Goal: Task Accomplishment & Management: Manage account settings

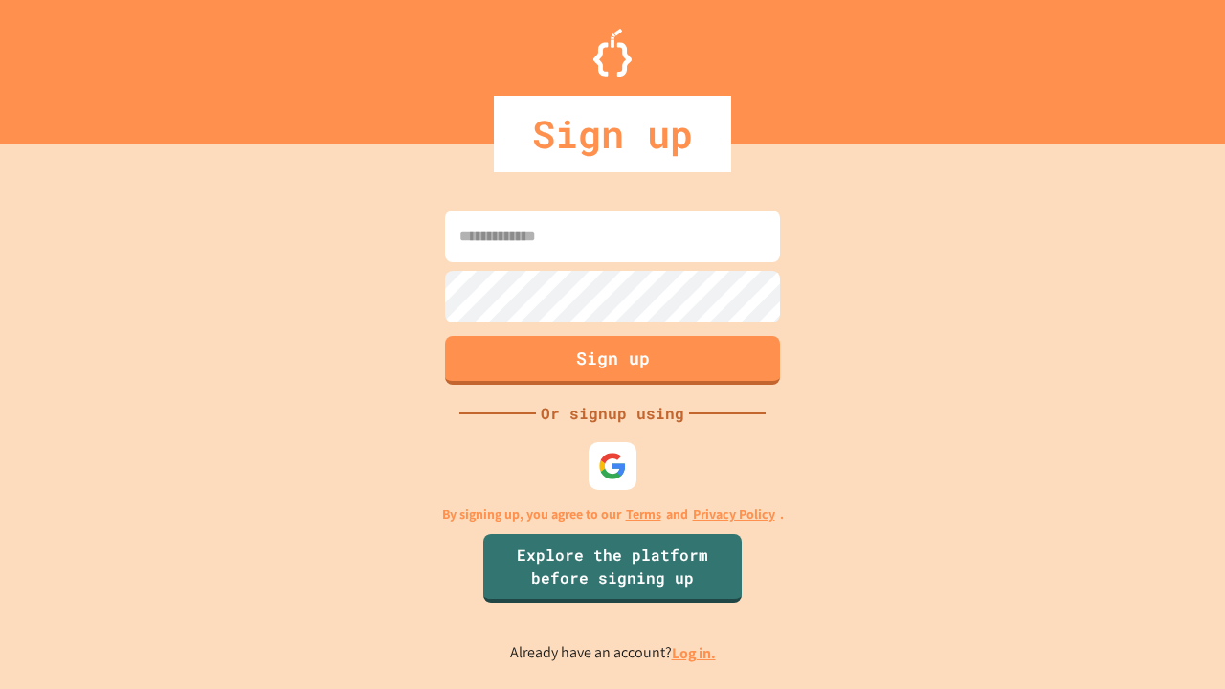
click at [695, 653] on link "Log in." at bounding box center [694, 653] width 44 height 20
